Goal: Task Accomplishment & Management: Manage account settings

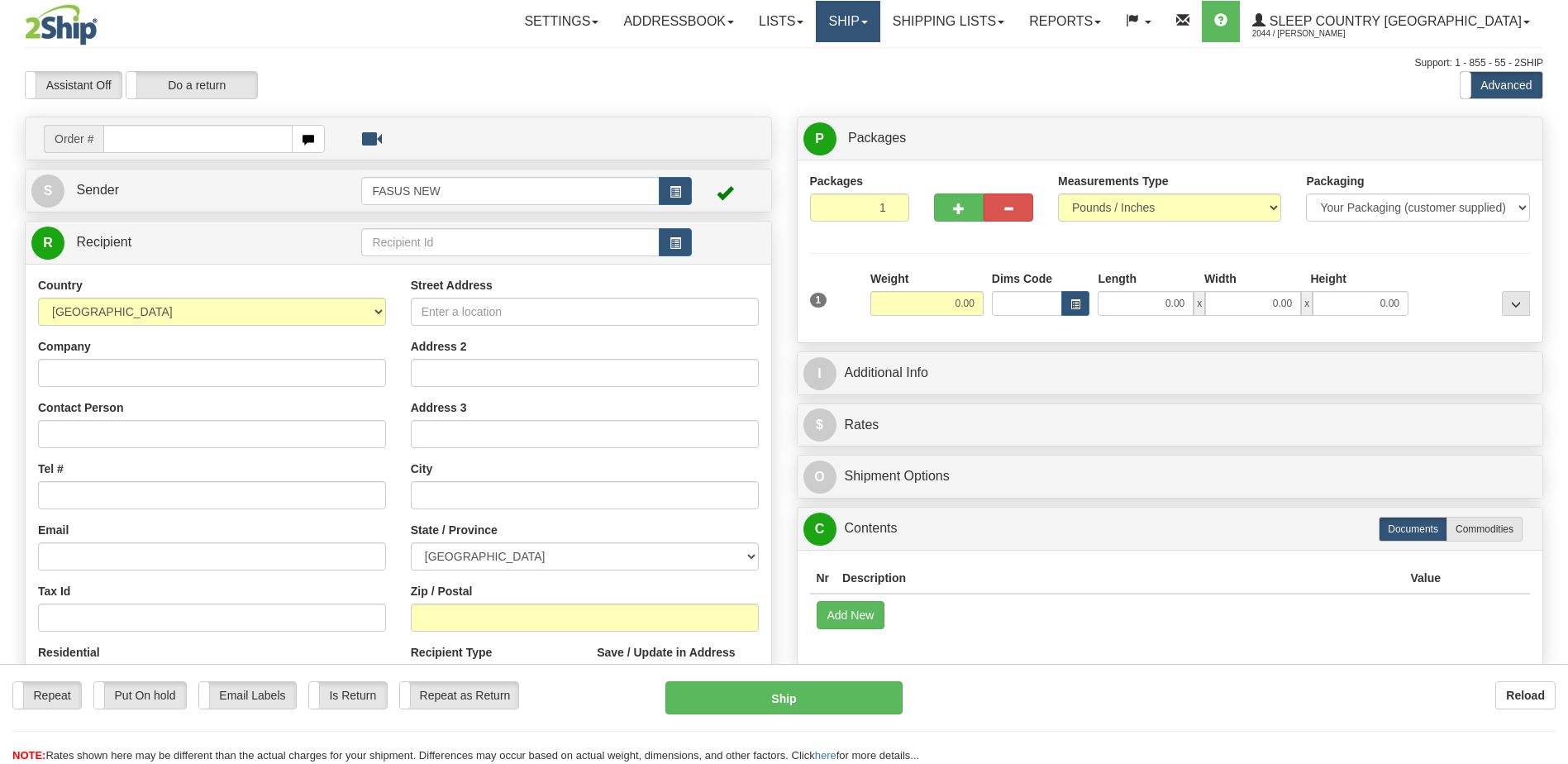
click at [867, 22] on span at bounding box center [864, 22] width 6 height 4
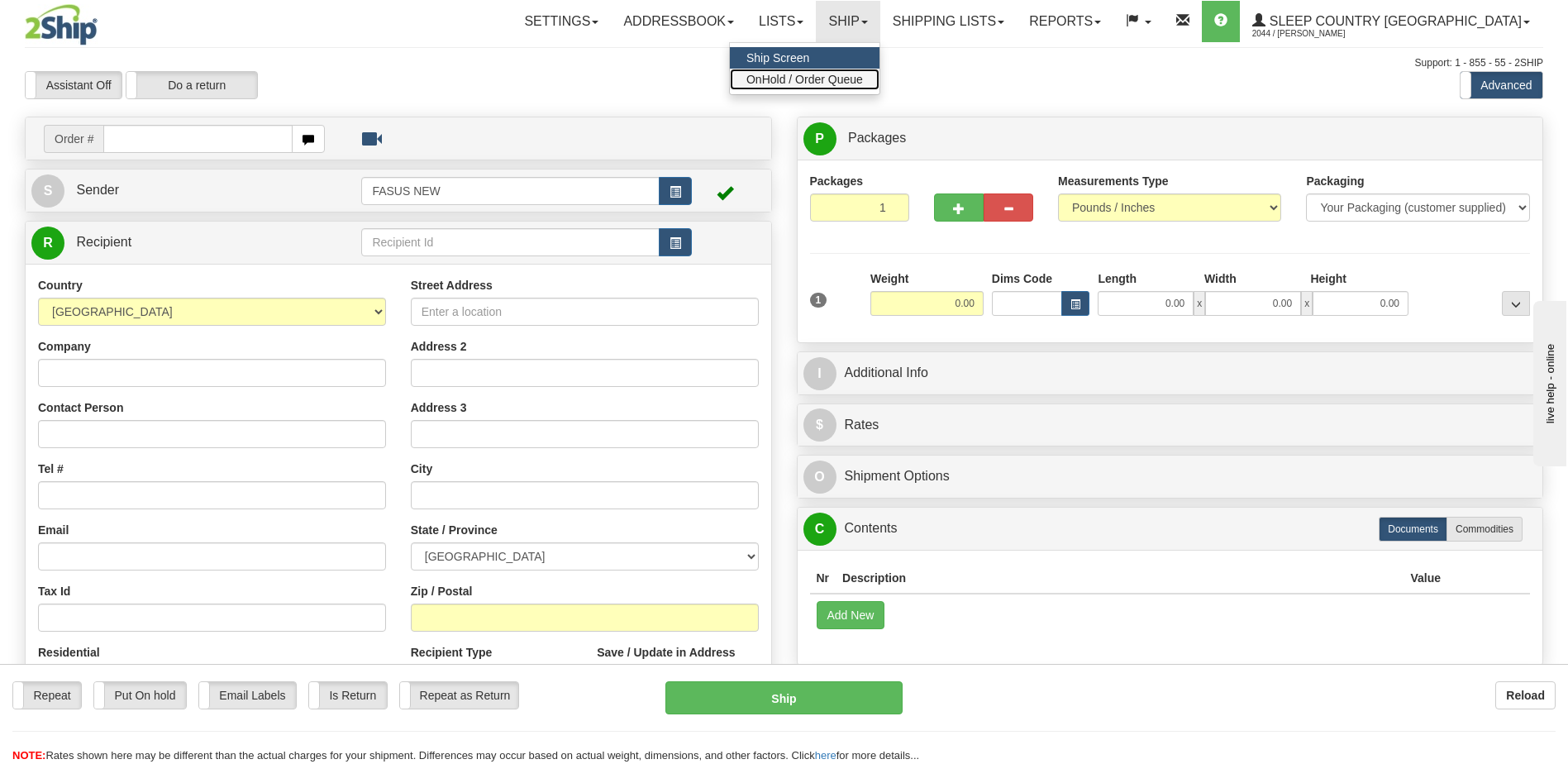
click at [863, 79] on span "OnHold / Order Queue" at bounding box center [804, 79] width 116 height 13
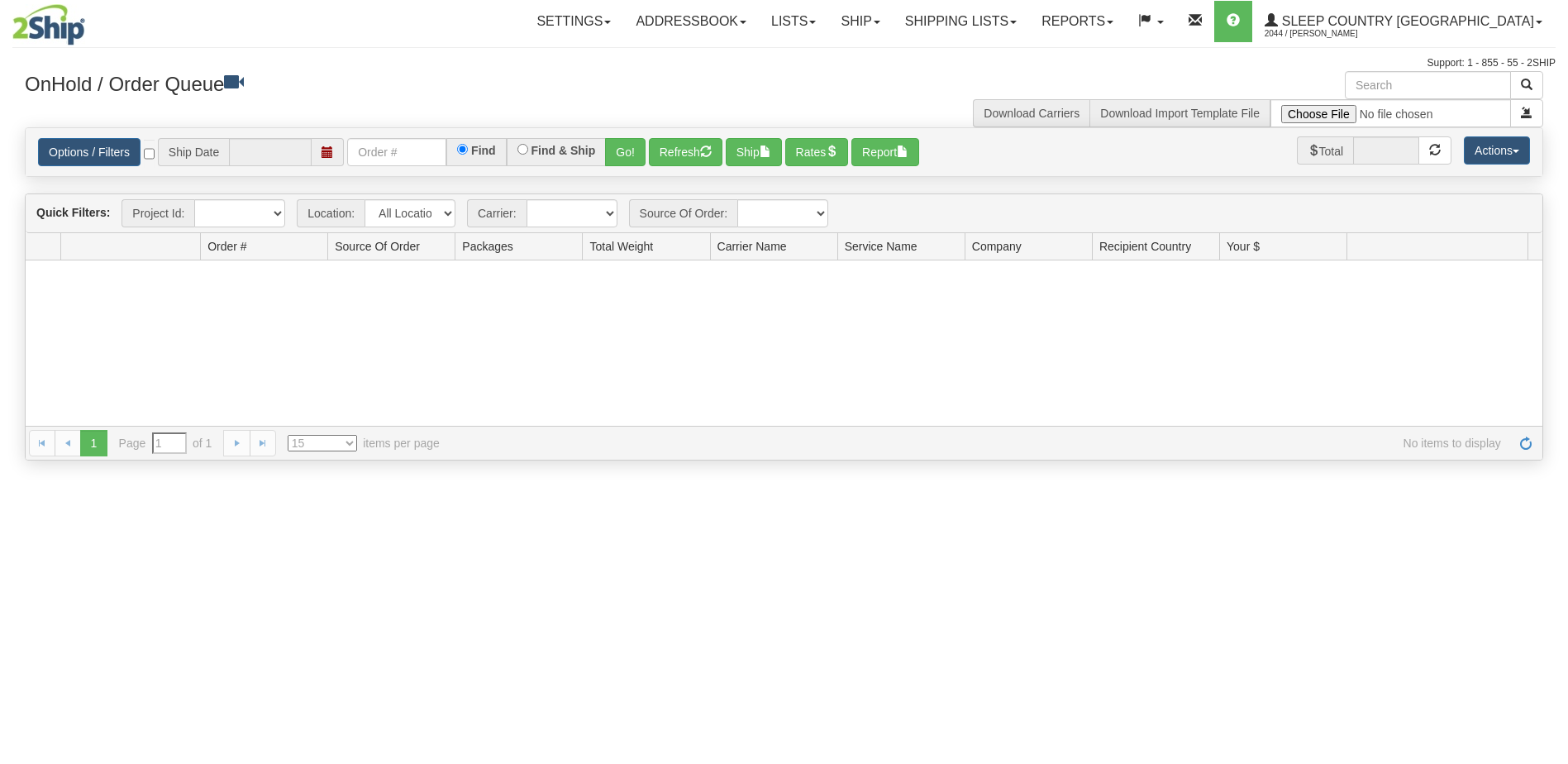
type input "[DATE]"
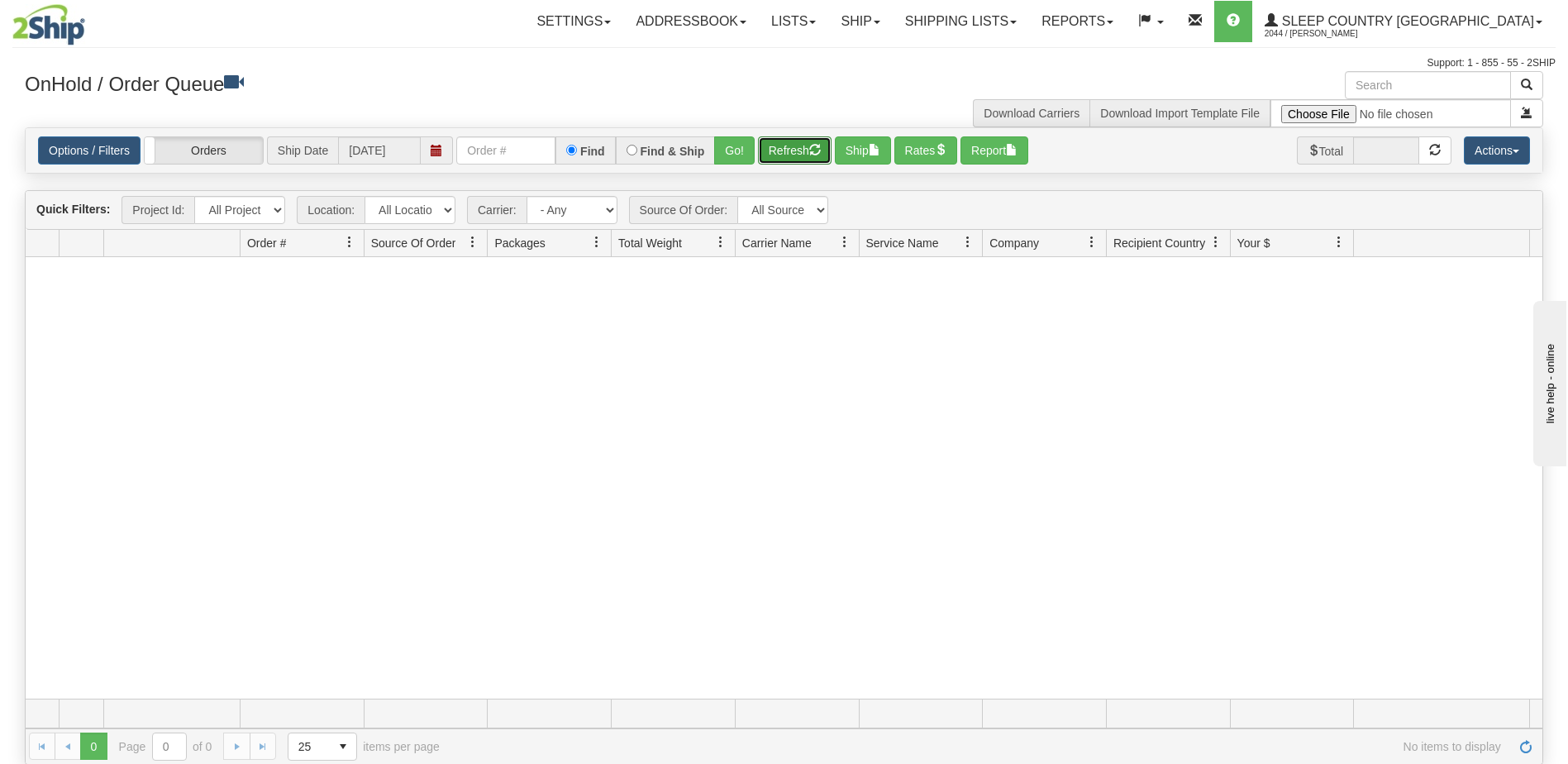
click at [802, 151] on button "Refresh" at bounding box center [795, 151] width 74 height 28
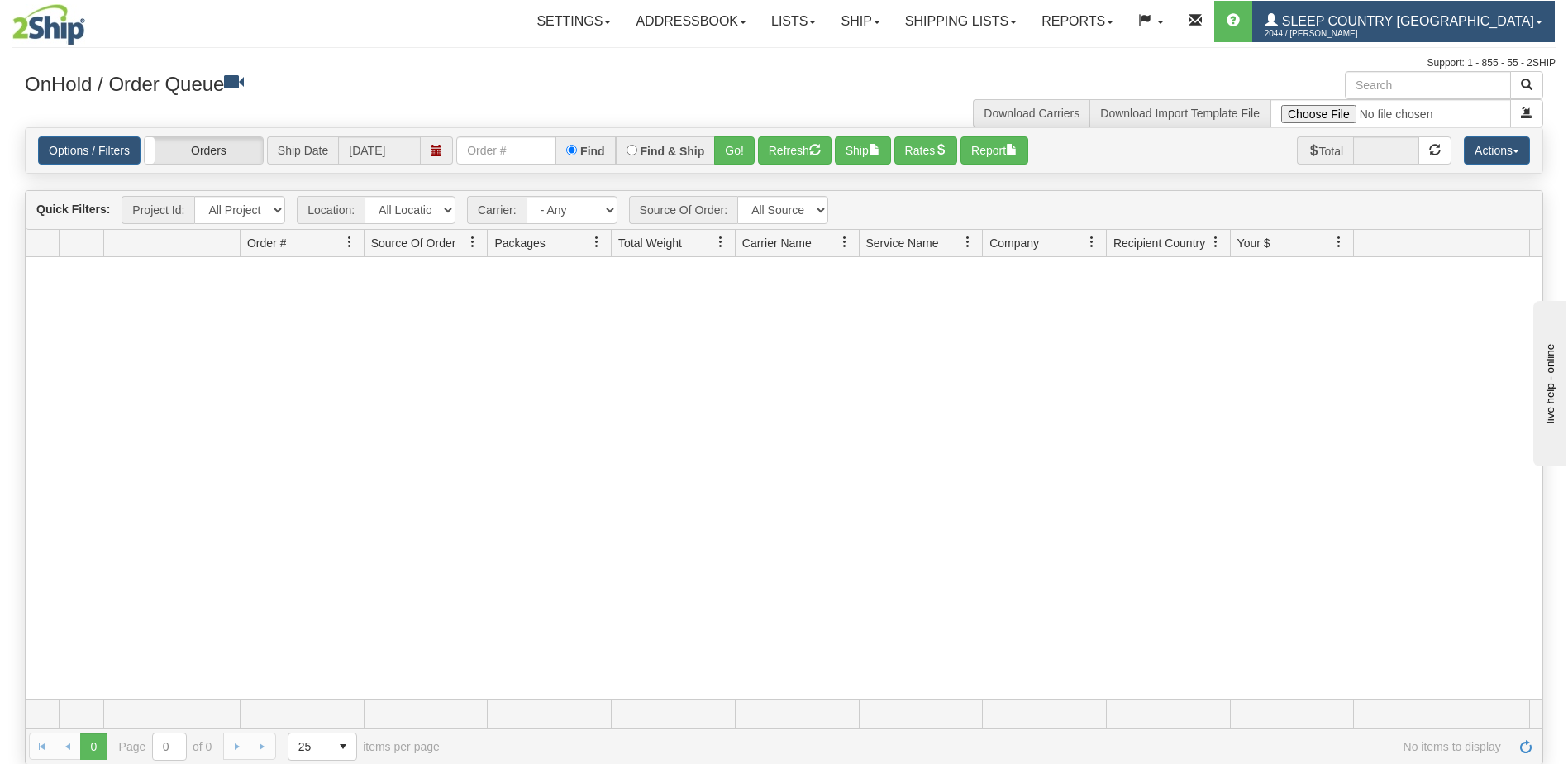
click at [1419, 23] on span "Sleep Country [GEOGRAPHIC_DATA]" at bounding box center [1406, 21] width 257 height 14
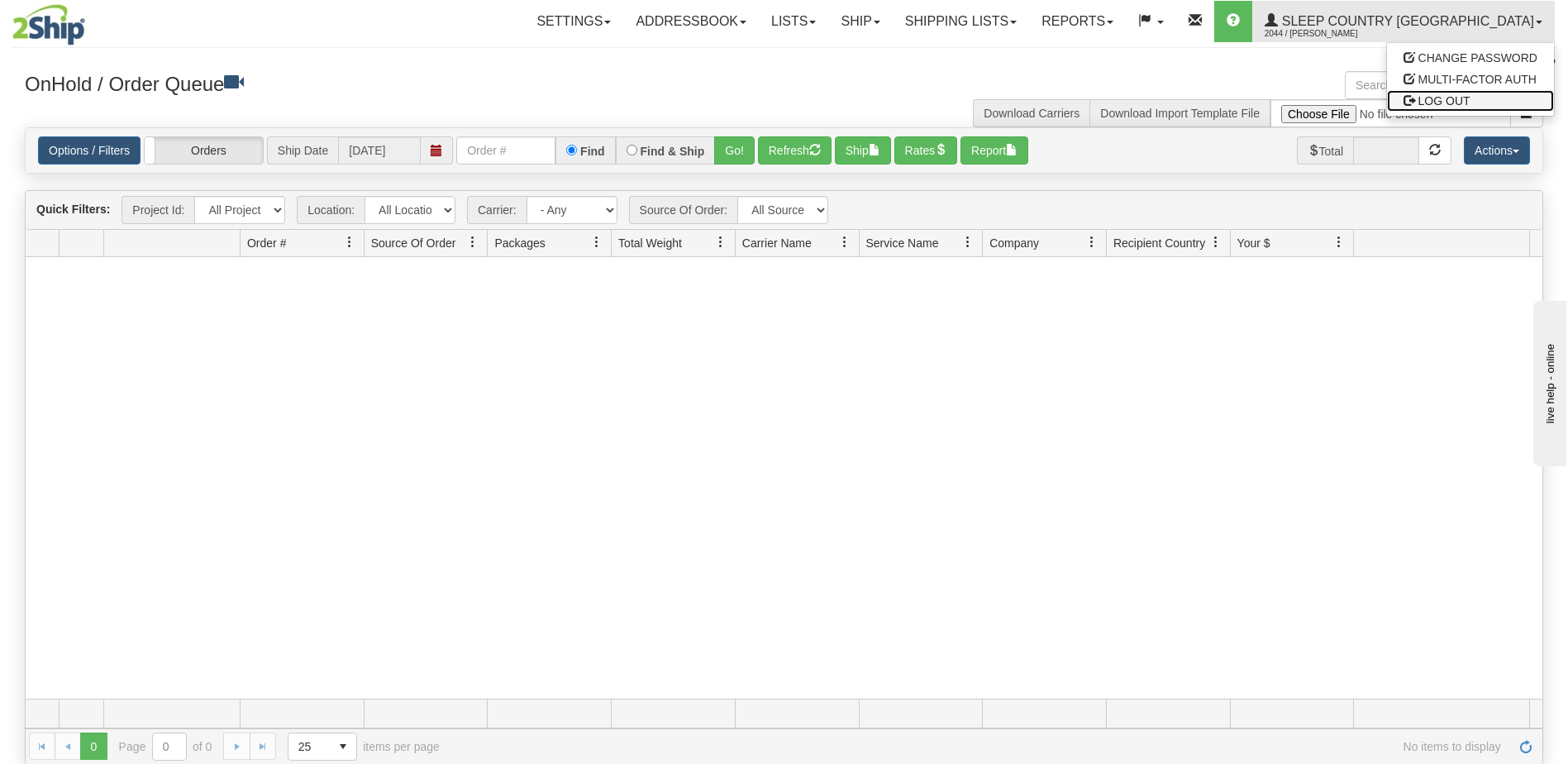
click at [1447, 99] on span "LOG OUT" at bounding box center [1444, 100] width 52 height 13
